Goal: Task Accomplishment & Management: Use online tool/utility

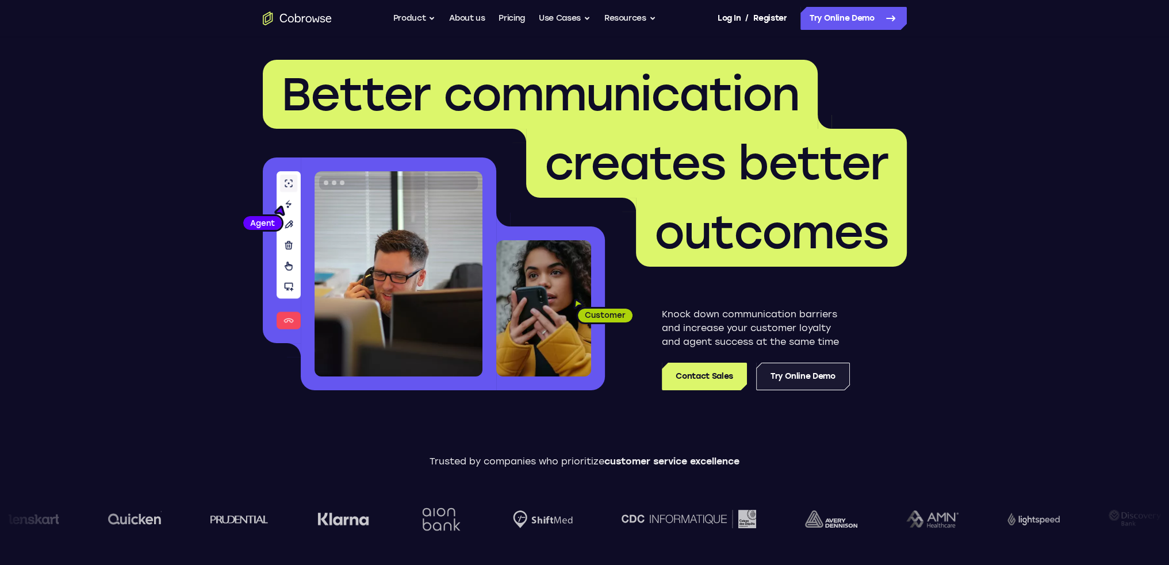
click at [810, 373] on link "Try Online Demo" at bounding box center [803, 377] width 94 height 28
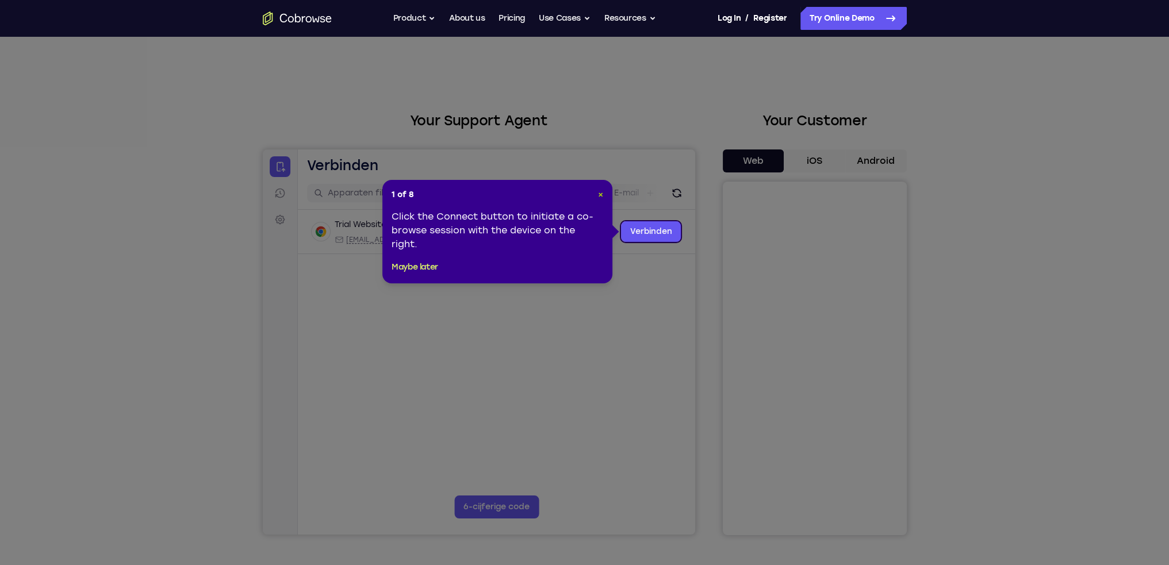
click at [601, 196] on span "×" at bounding box center [600, 195] width 5 height 10
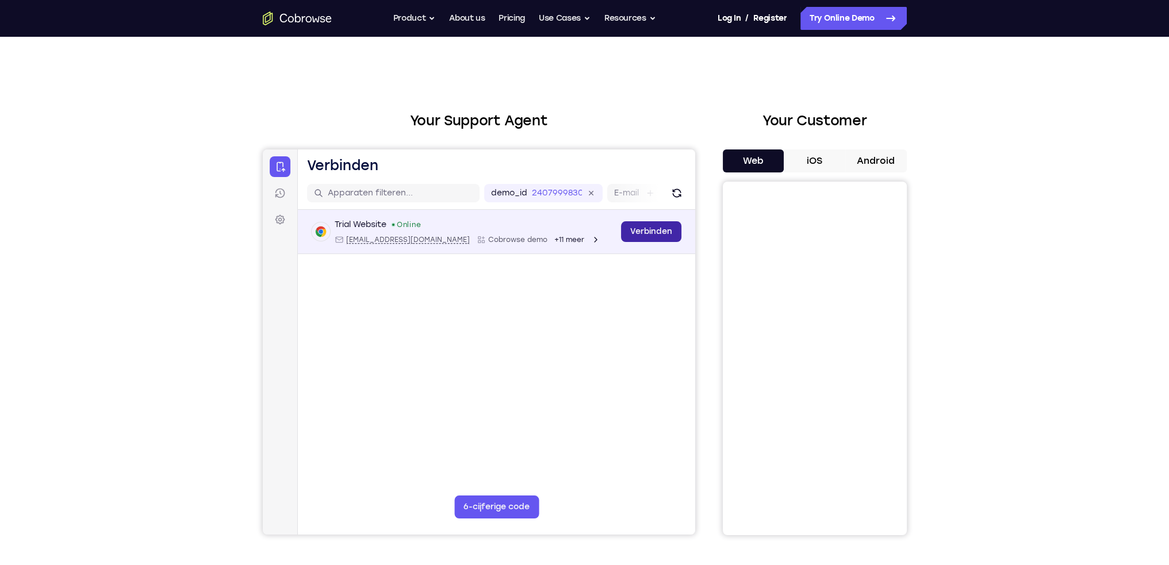
click at [639, 225] on link "Verbinden" at bounding box center [650, 231] width 60 height 21
click at [645, 232] on link "Verbinden" at bounding box center [650, 231] width 60 height 21
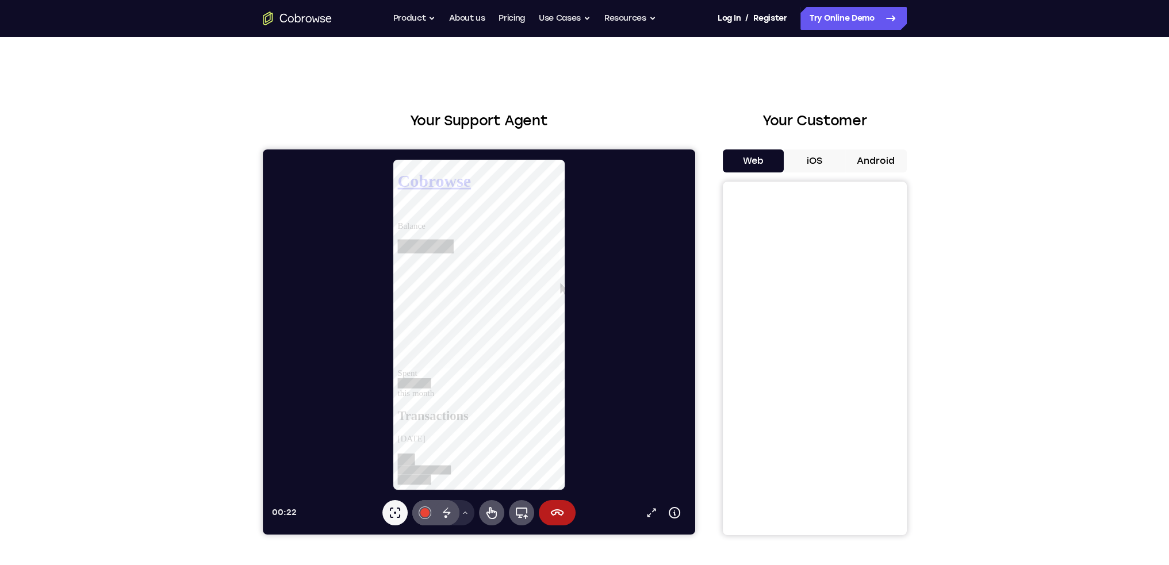
click at [998, 322] on div "Your Support Agent Your Customer Web iOS Android Next Steps We’d be happy to gi…" at bounding box center [584, 416] width 1169 height 758
click at [569, 409] on div at bounding box center [482, 325] width 423 height 332
click at [654, 508] on icon at bounding box center [650, 512] width 11 height 11
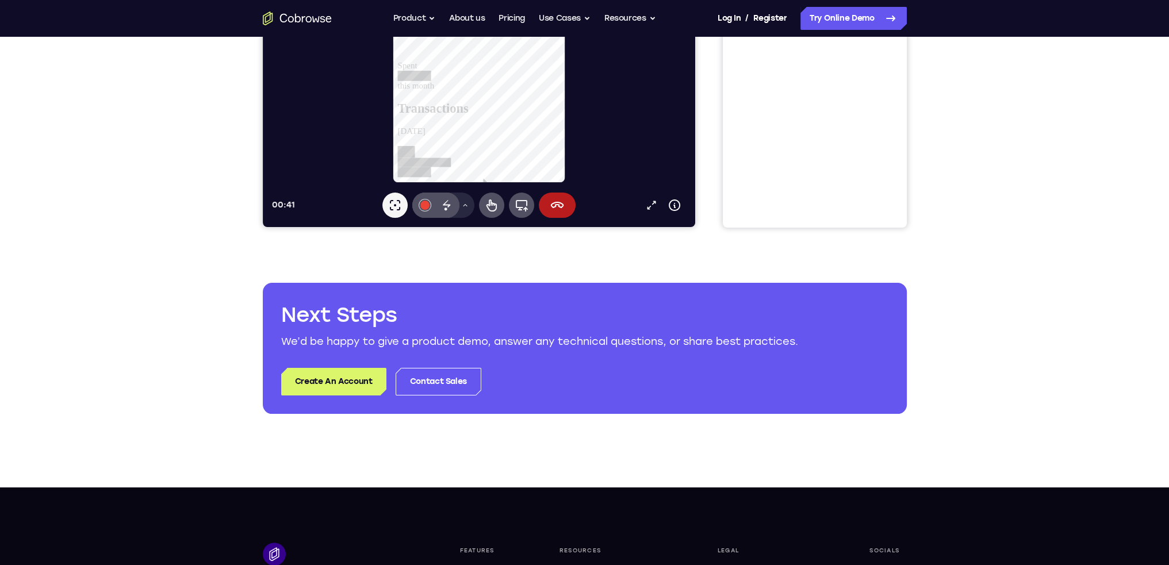
scroll to position [287, 0]
